Goal: Find specific page/section: Find specific page/section

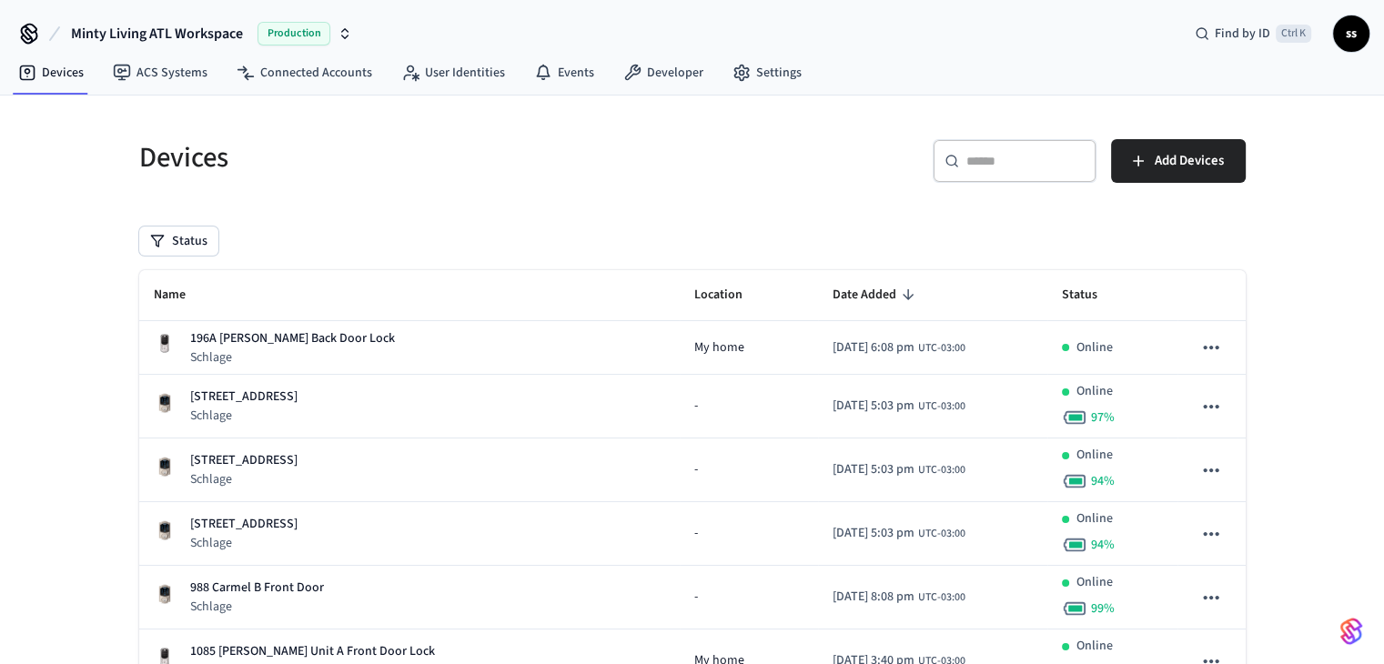
click at [1007, 186] on div "​ ​" at bounding box center [1014, 164] width 164 height 51
click at [1009, 165] on input "text" at bounding box center [1025, 161] width 118 height 18
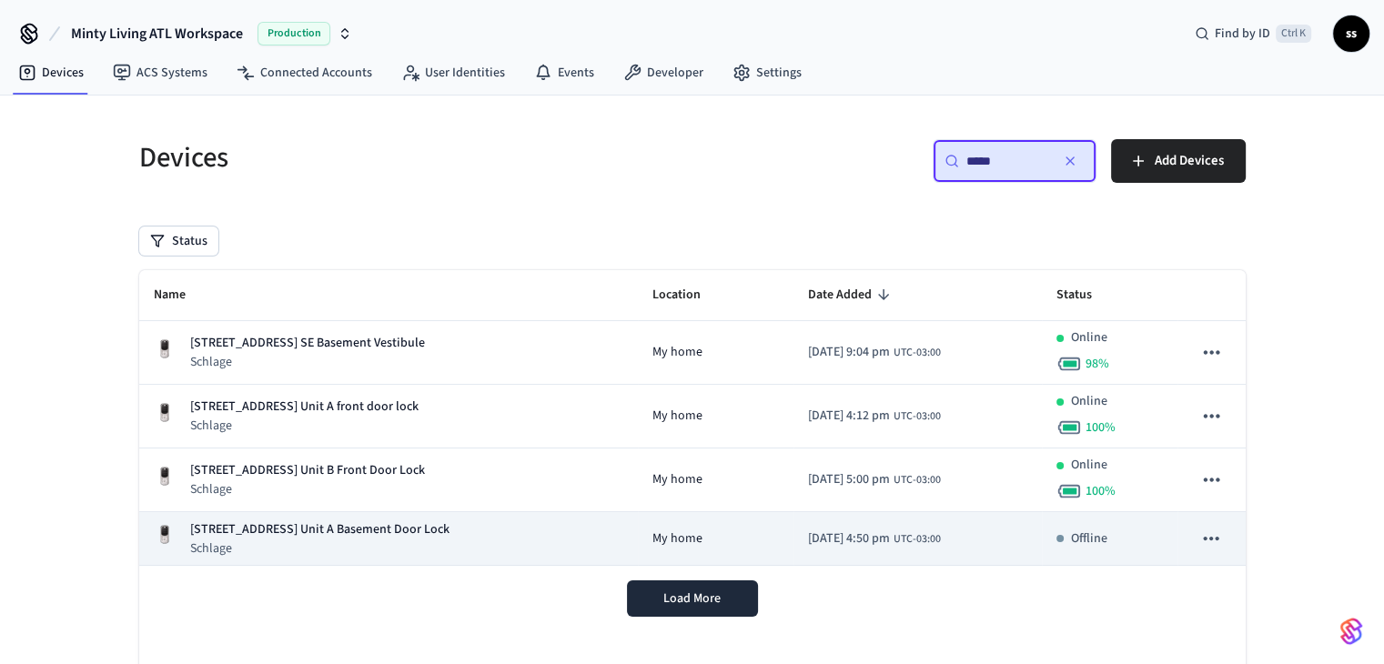
type input "****"
click at [415, 543] on p "Schlage" at bounding box center [319, 548] width 259 height 18
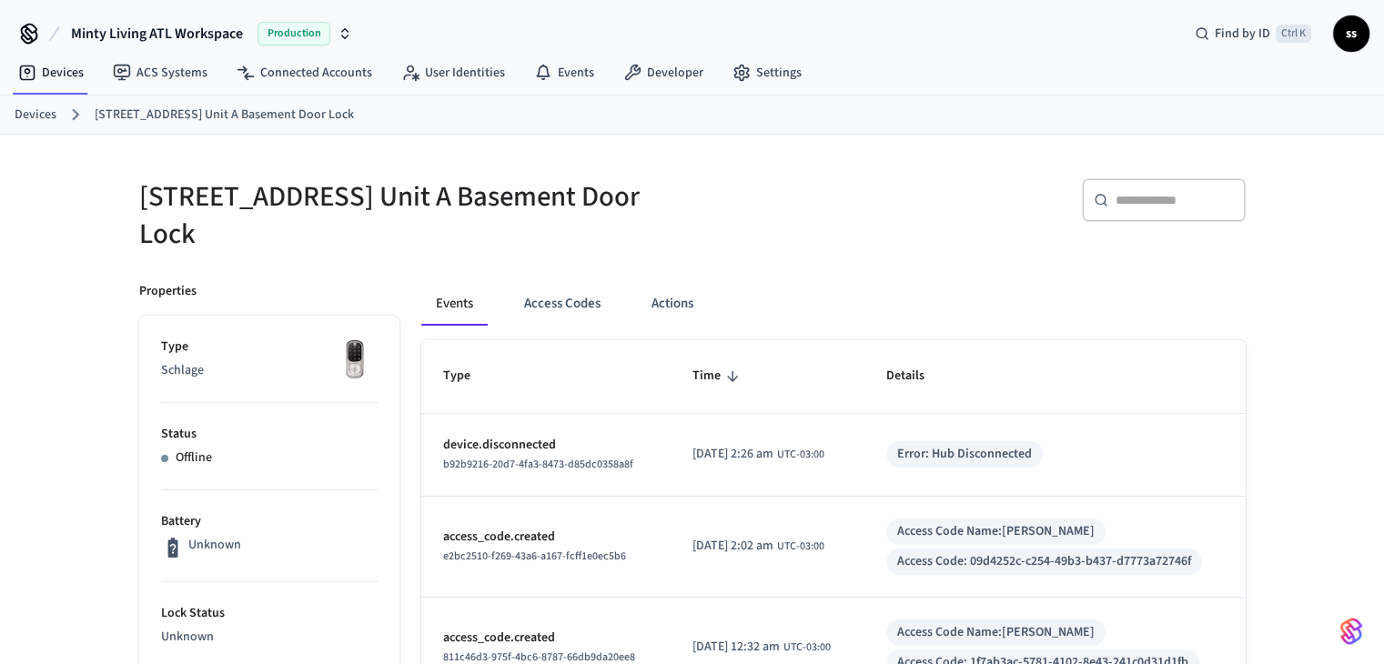
drag, startPoint x: 0, startPoint y: 187, endPoint x: 0, endPoint y: 103, distance: 84.6
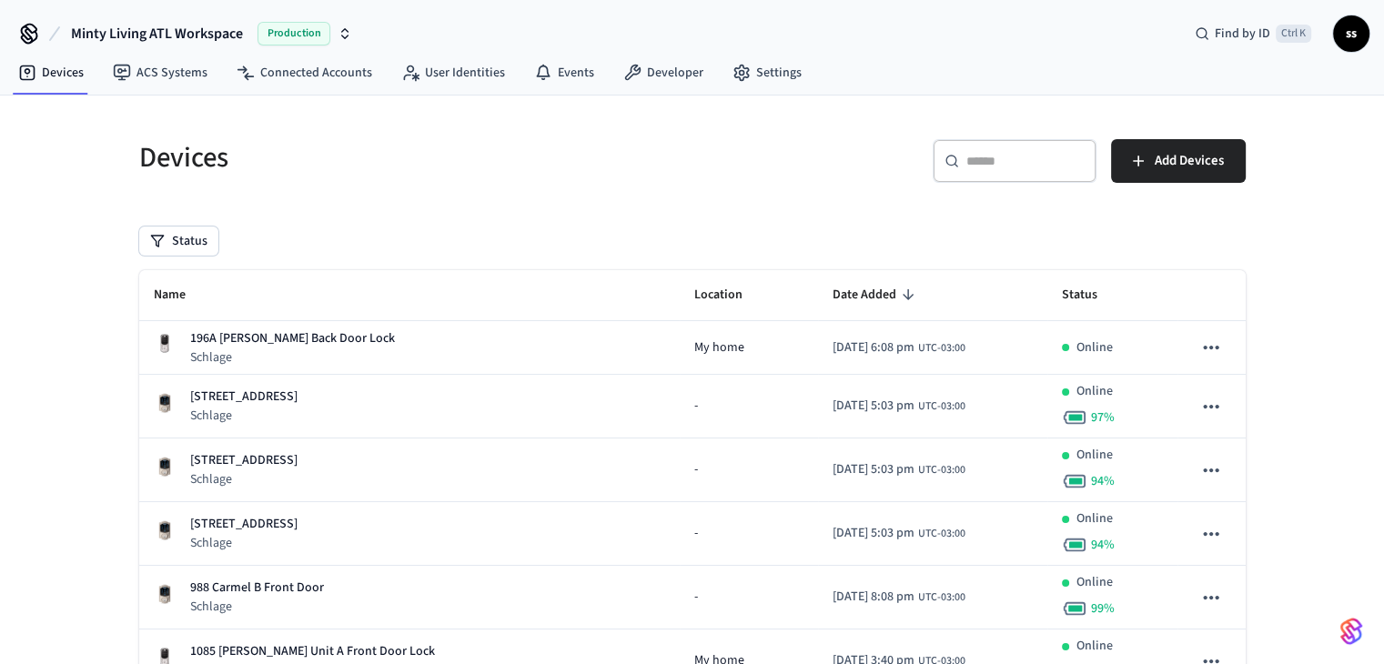
click at [986, 152] on input "text" at bounding box center [1025, 161] width 118 height 18
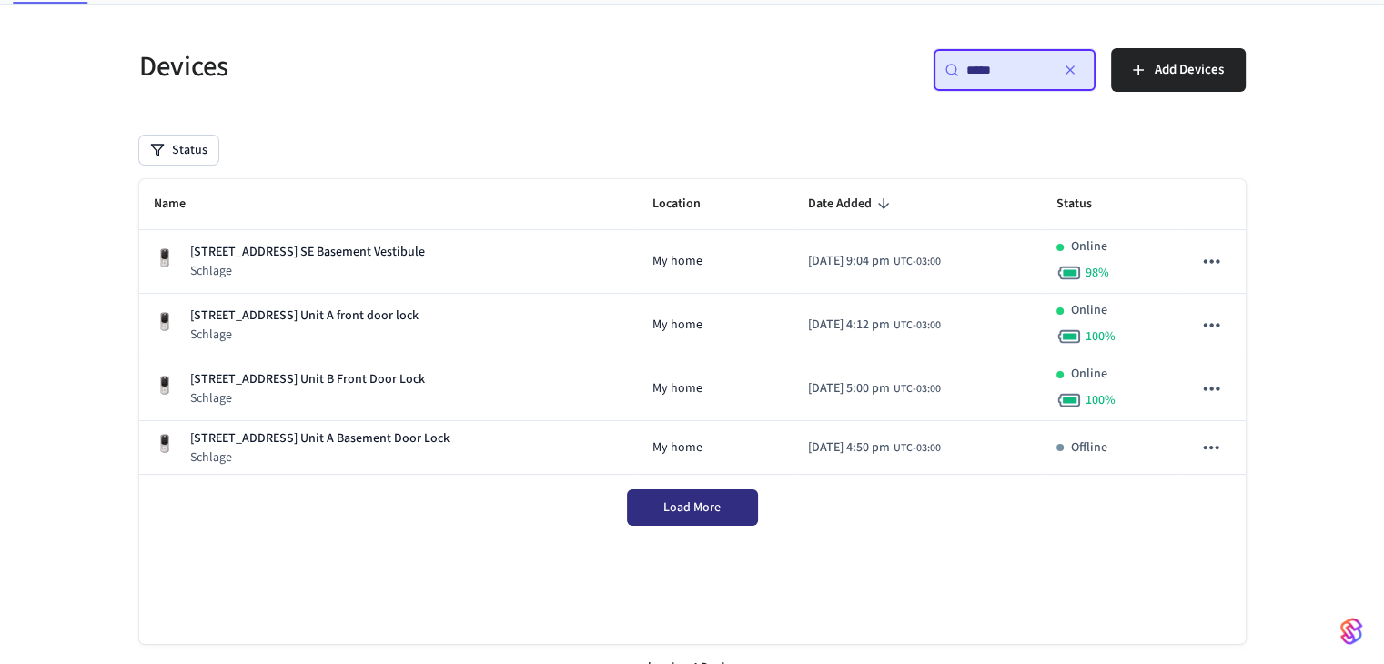
type input "****"
click at [719, 518] on button "Load More" at bounding box center [692, 507] width 131 height 36
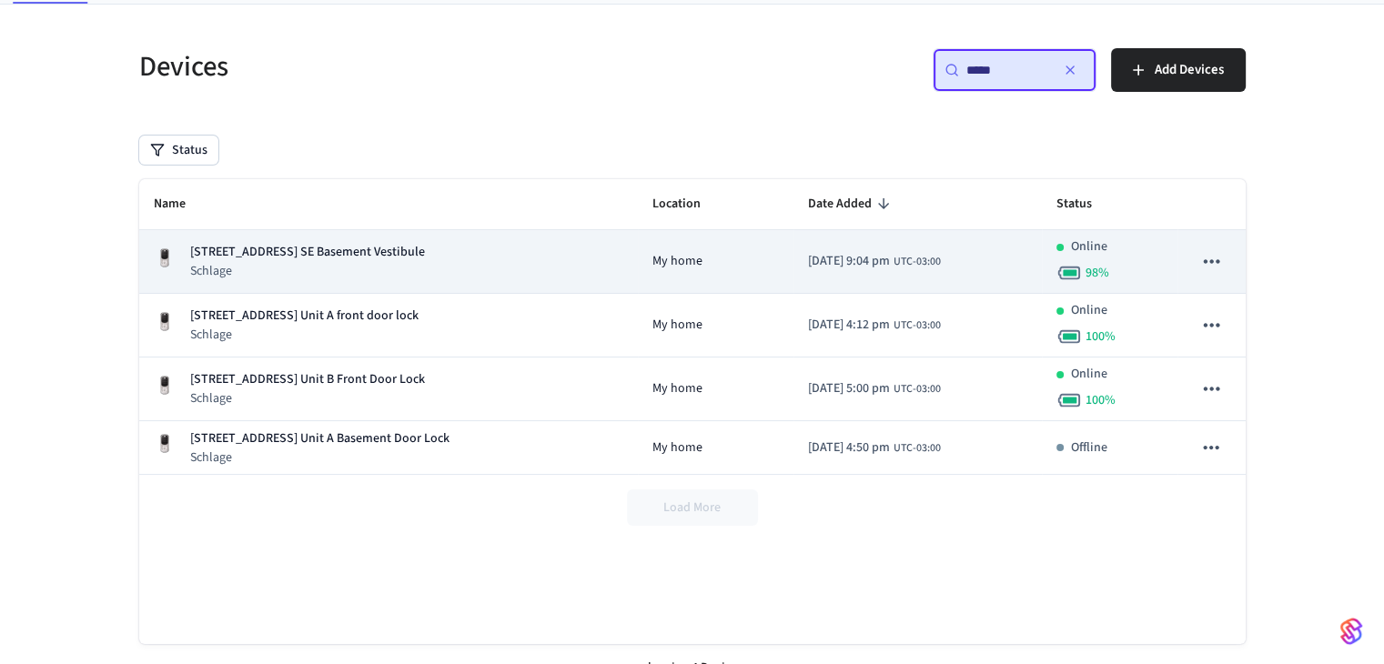
click at [341, 263] on p "Schlage" at bounding box center [307, 271] width 235 height 18
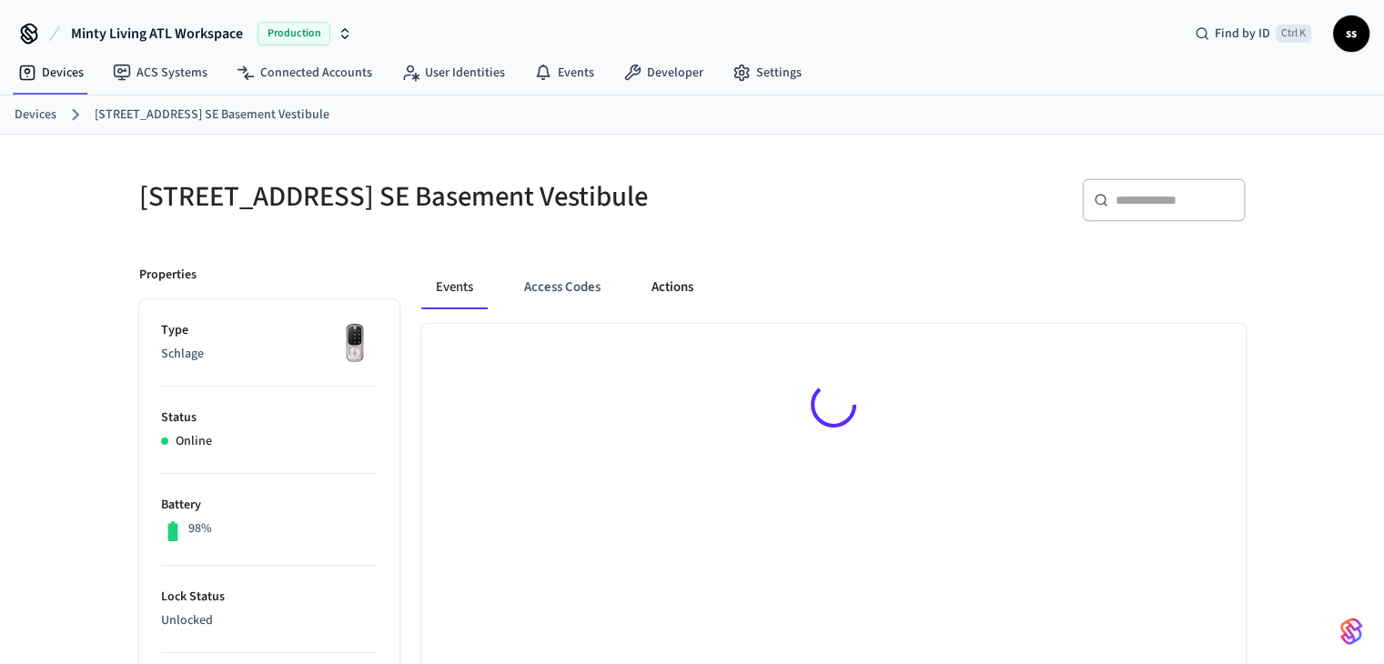
click at [670, 285] on button "Actions" at bounding box center [672, 288] width 71 height 44
click at [1062, 112] on ol "Devices [STREET_ADDRESS] SE Basement Vestibule" at bounding box center [699, 115] width 1369 height 24
